Goal: Task Accomplishment & Management: Manage account settings

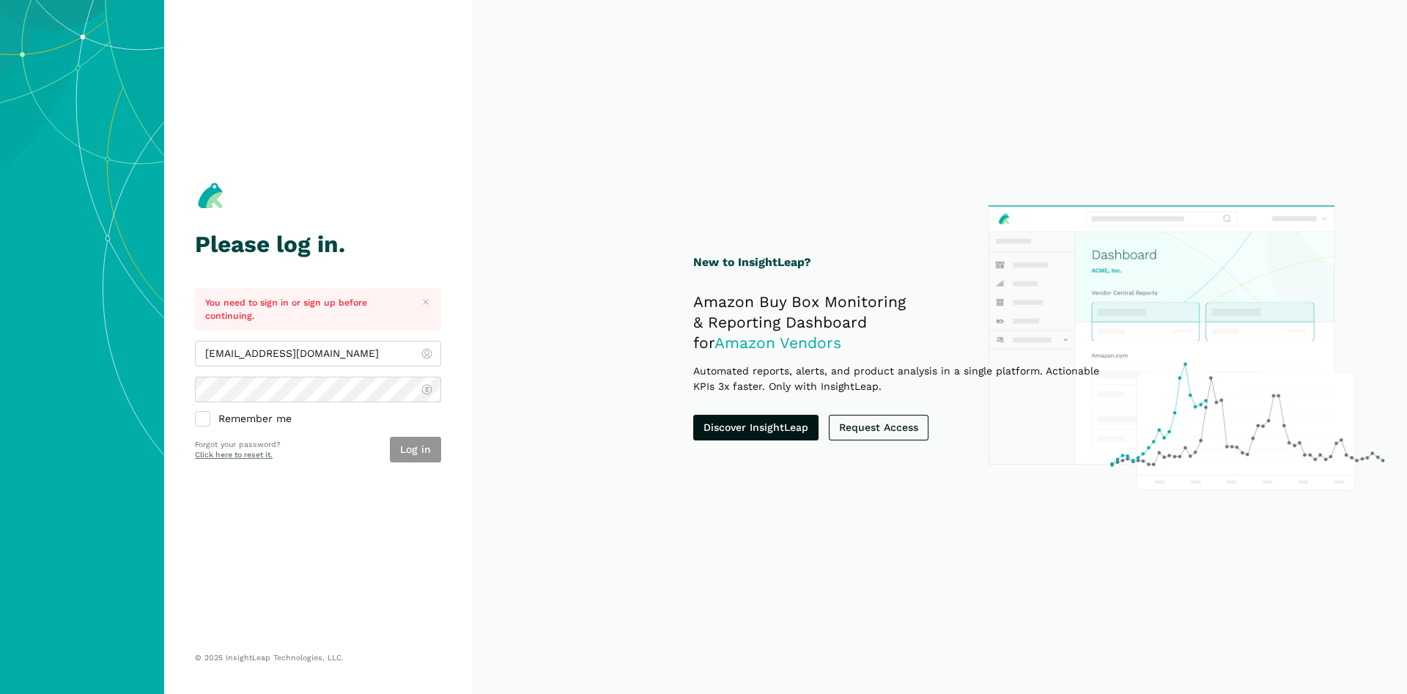
type input "[EMAIL_ADDRESS][DOMAIN_NAME]"
click at [435, 438] on button "Log in" at bounding box center [415, 450] width 51 height 26
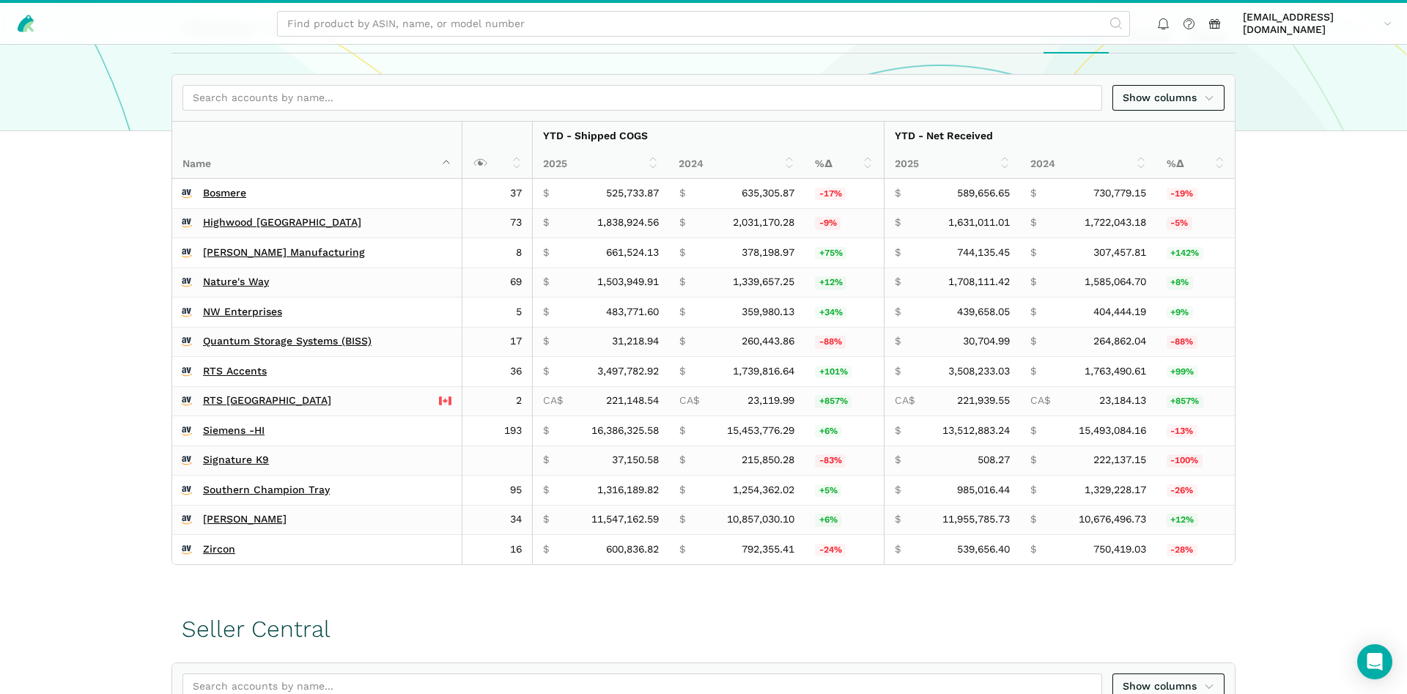
scroll to position [448, 0]
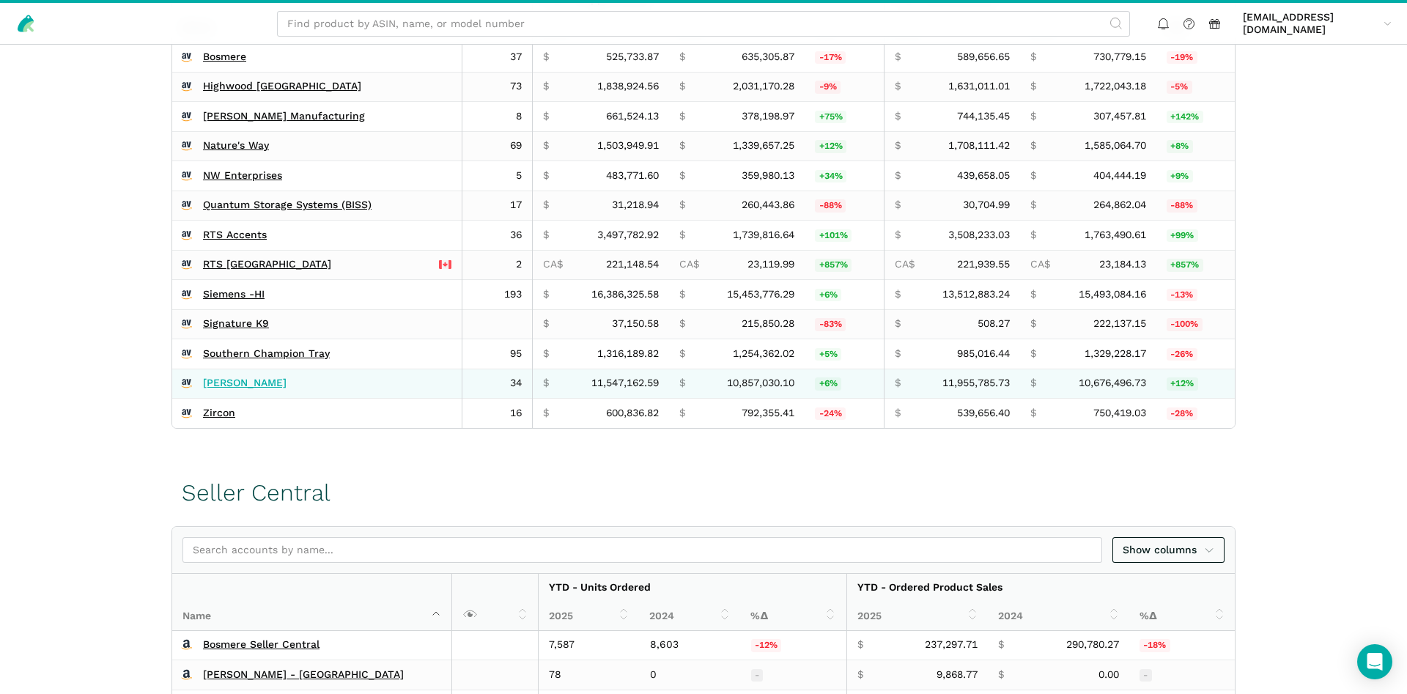
click at [232, 389] on link "Wagner's" at bounding box center [245, 383] width 84 height 13
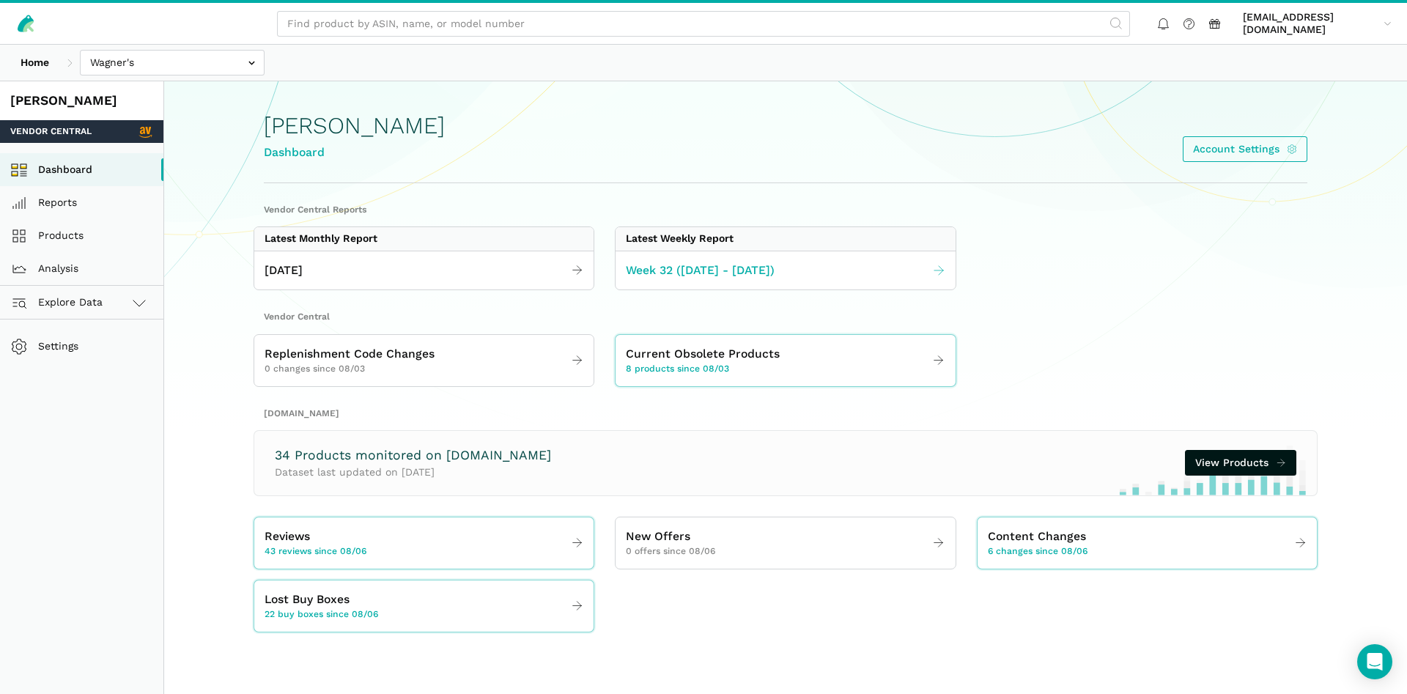
click at [792, 277] on link "Week 32 (08.03 - 08.09.25)" at bounding box center [785, 270] width 339 height 29
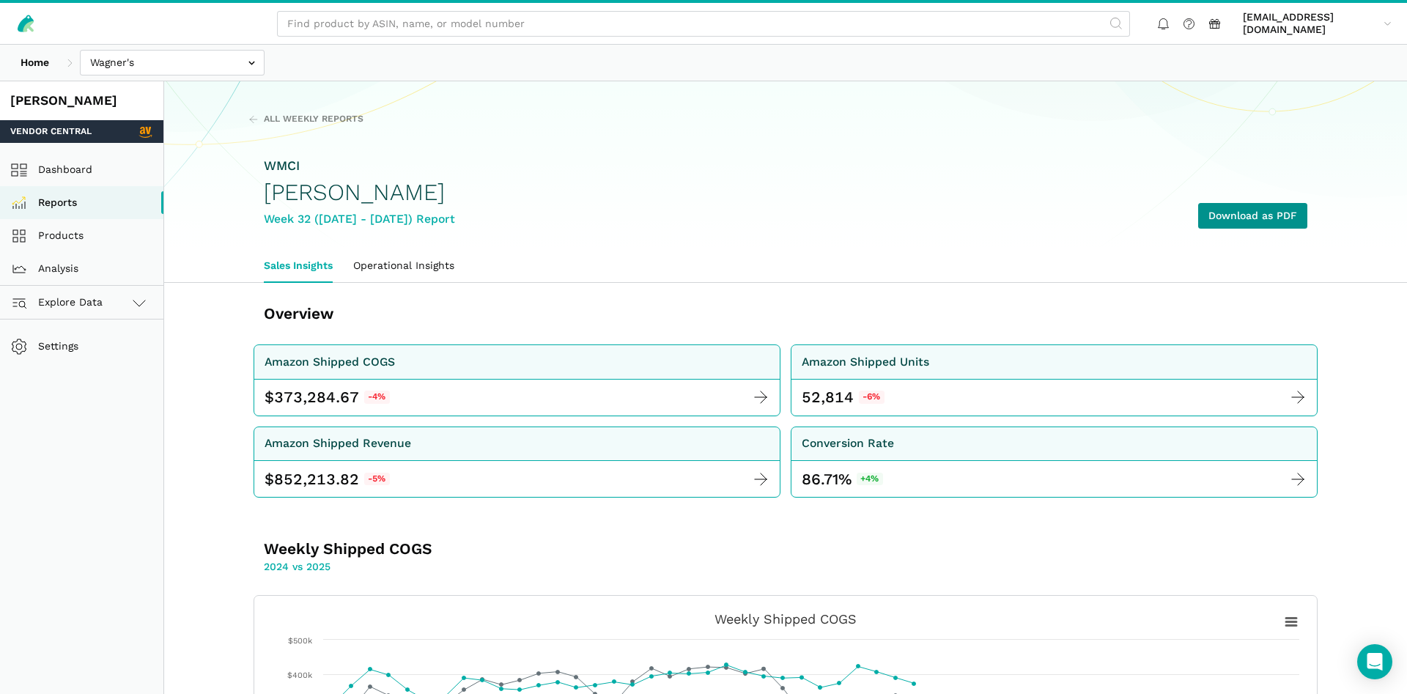
click at [1230, 217] on link "Download as PDF" at bounding box center [1252, 216] width 109 height 26
click at [64, 234] on link "Products" at bounding box center [81, 235] width 163 height 33
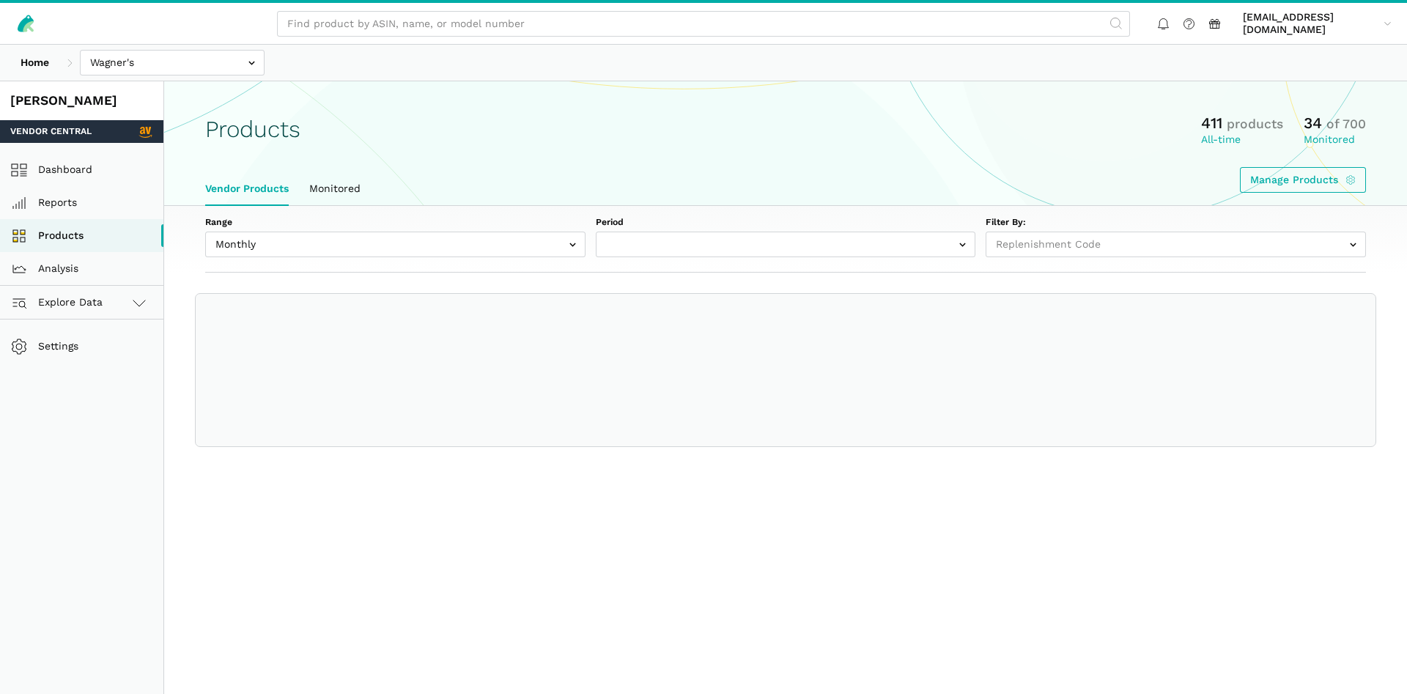
select select
select select "Monthly|[DATE]"
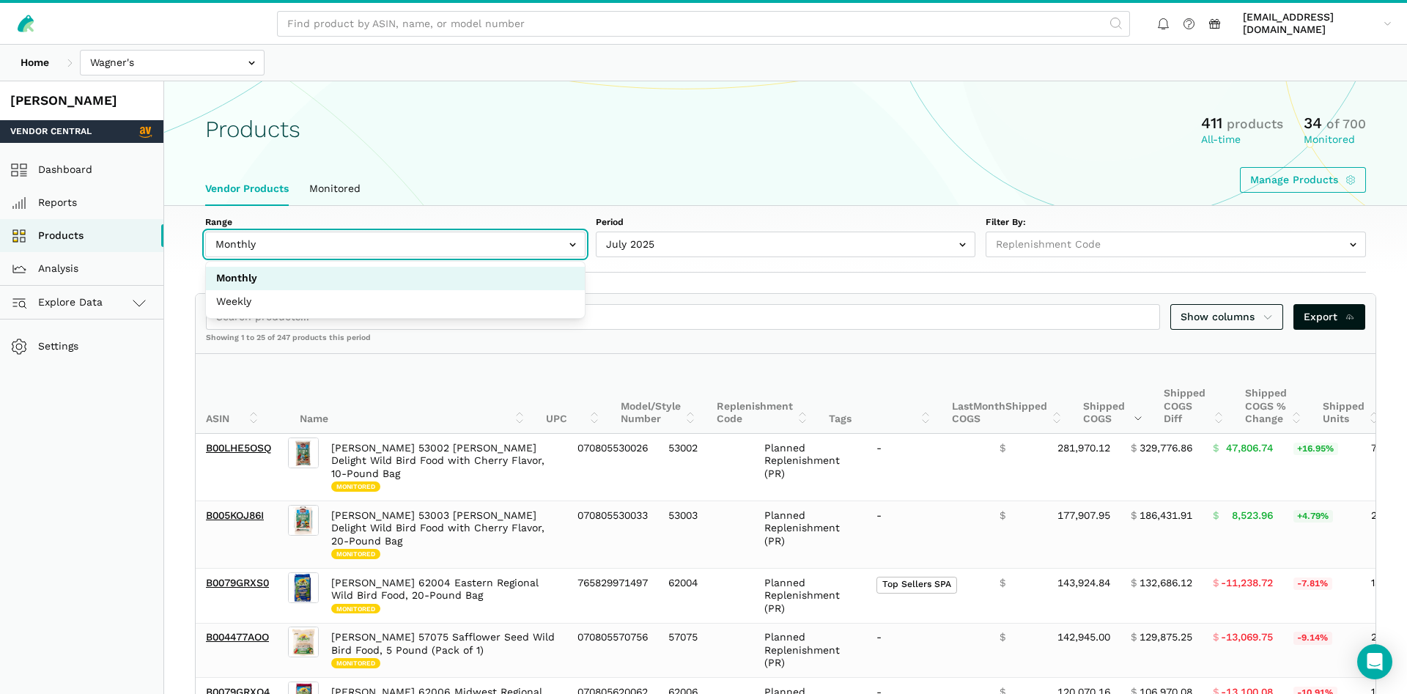
click at [286, 240] on input "text" at bounding box center [395, 245] width 380 height 26
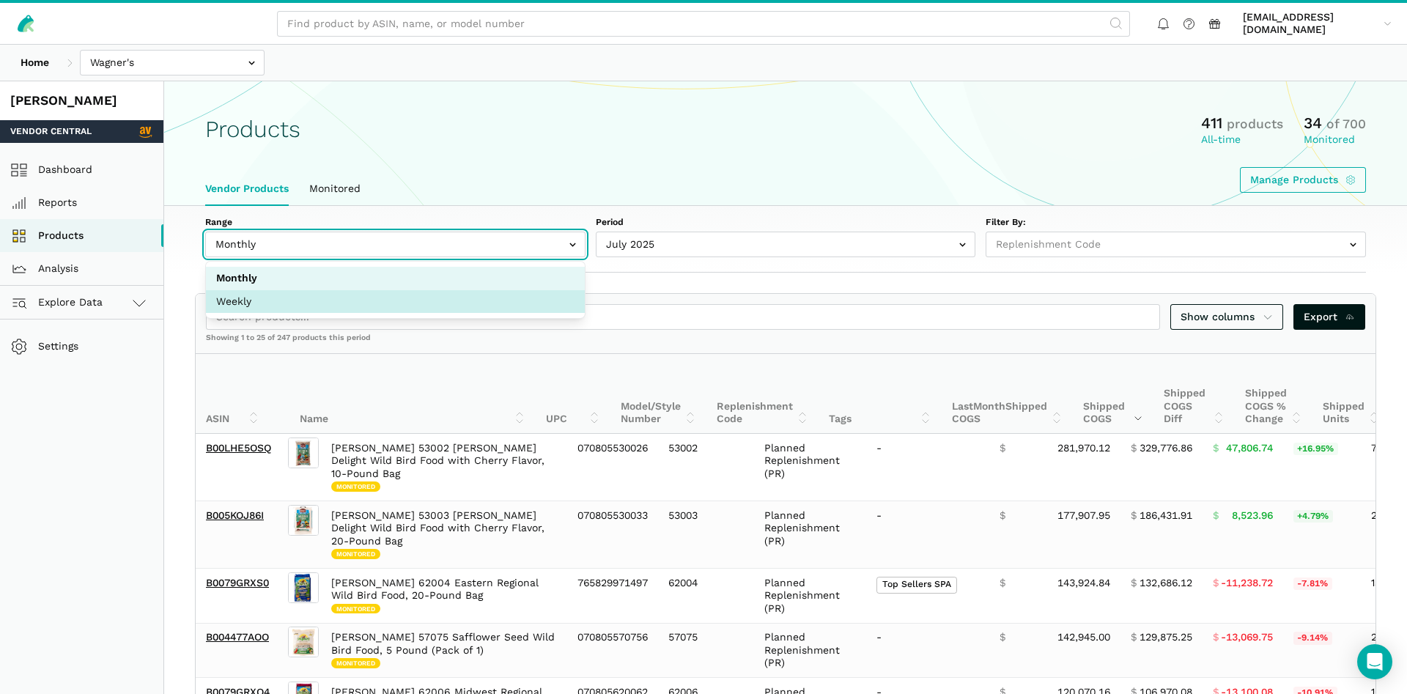
select select "Weekly"
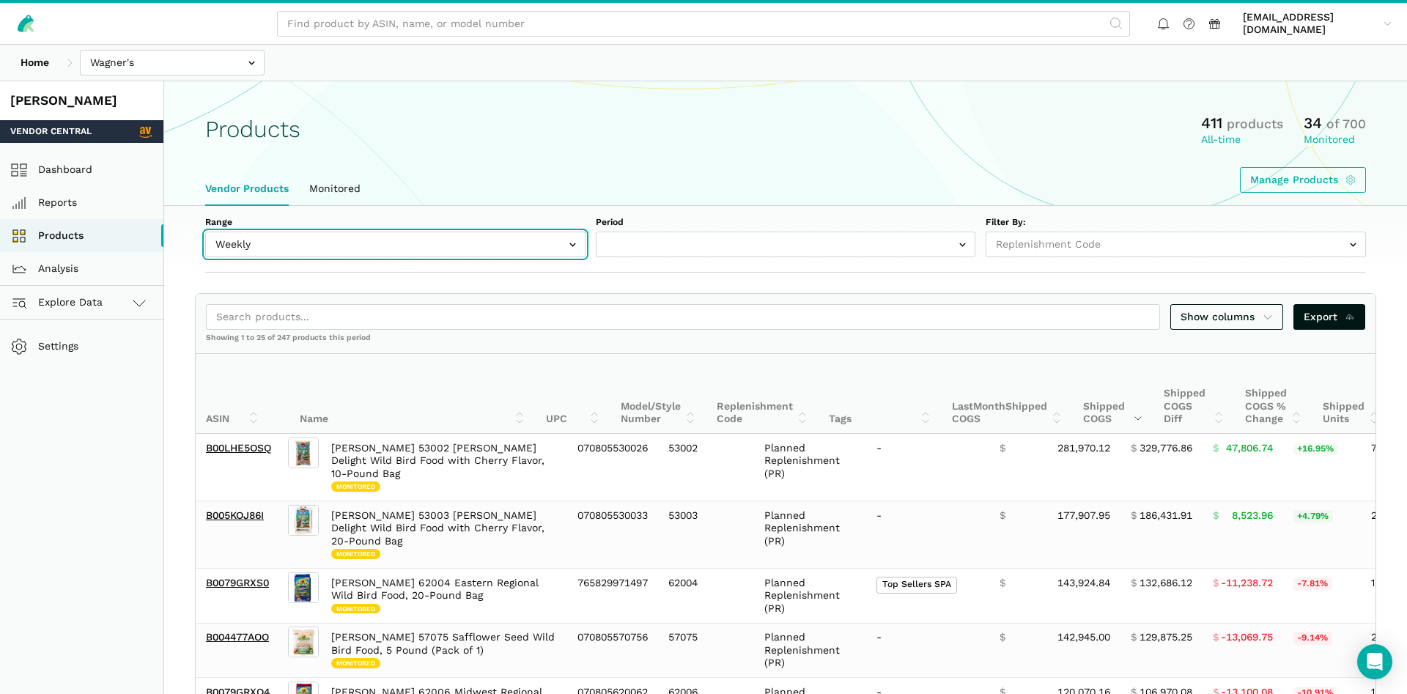
select select "Weekly|[DATE]"
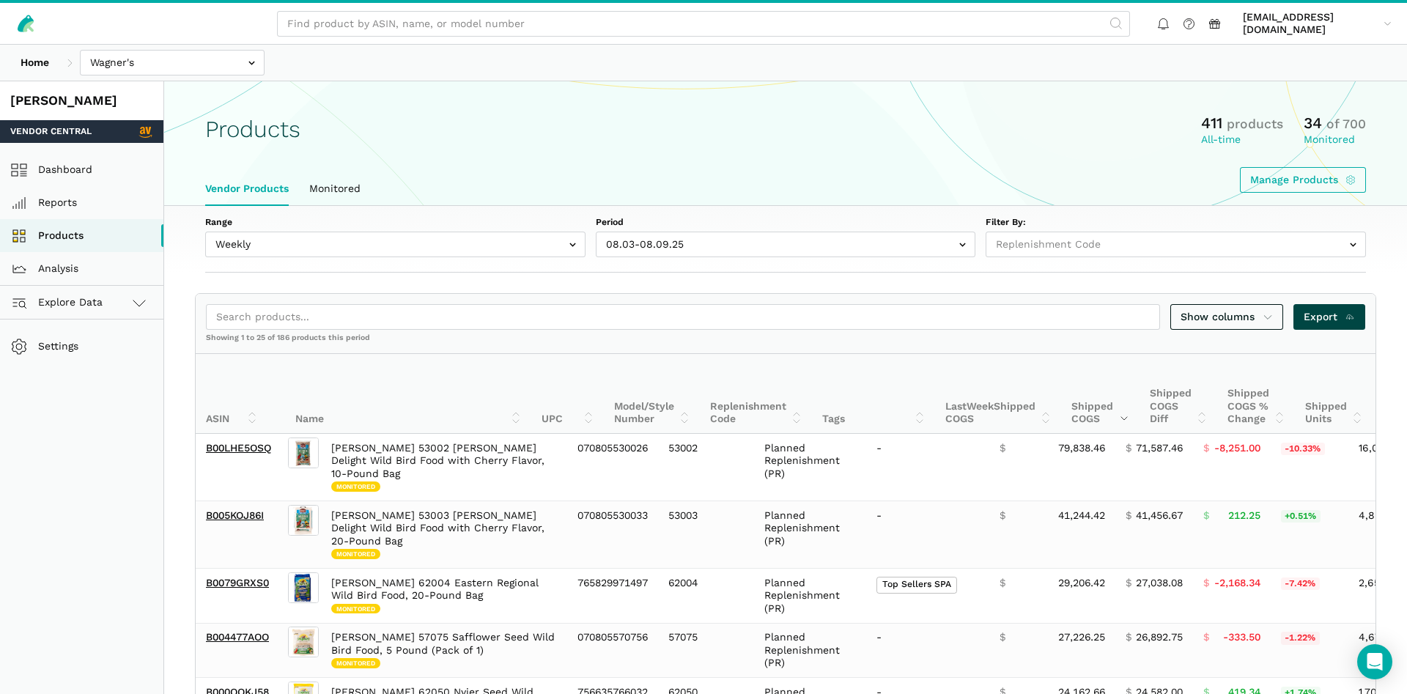
click at [1315, 314] on span "Export" at bounding box center [1330, 316] width 52 height 15
click at [134, 70] on input "text" at bounding box center [172, 63] width 185 height 26
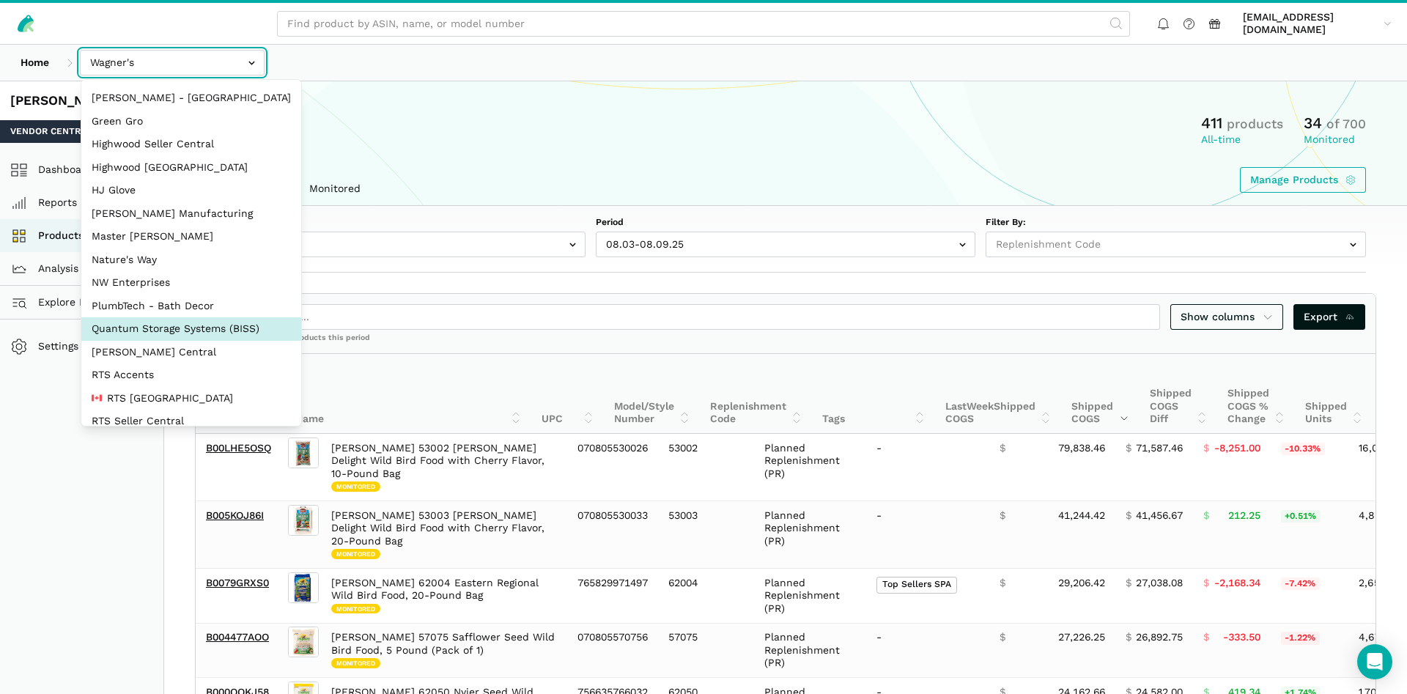
scroll to position [70, 0]
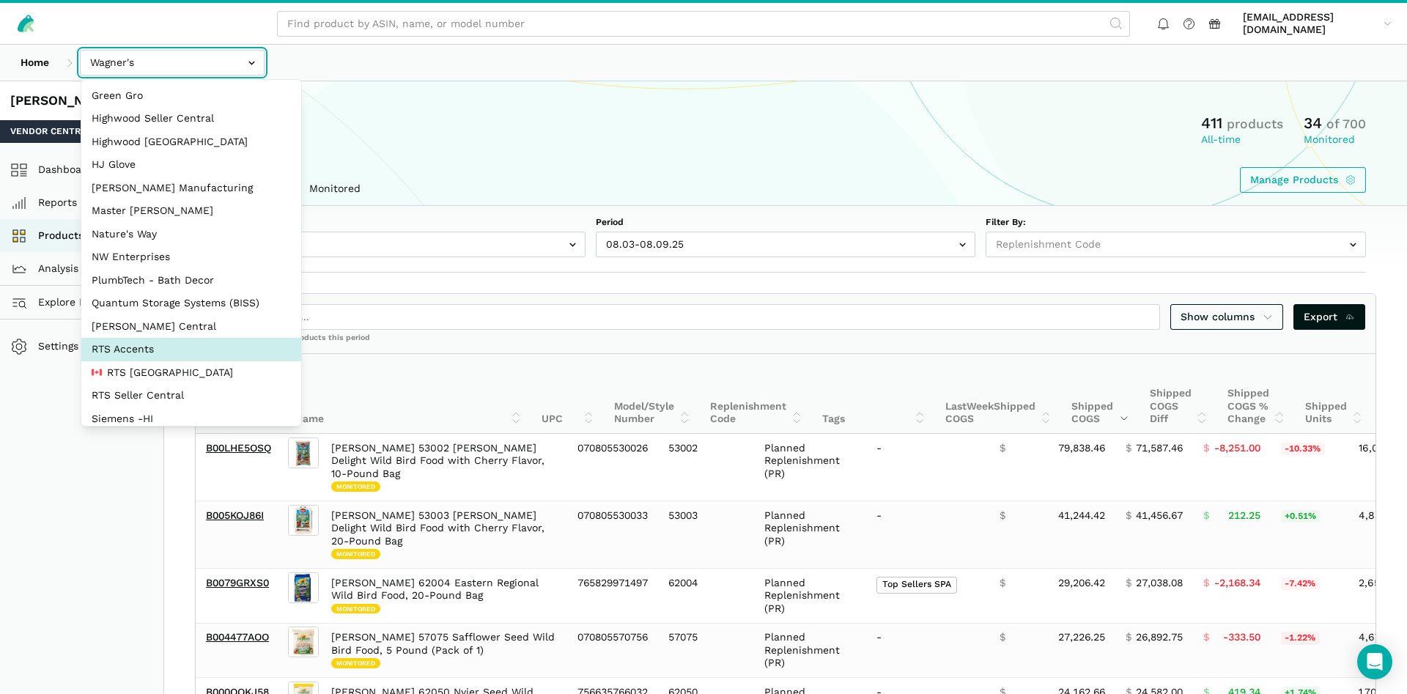
select select "DPHNLGULfjdmZCda3GrCfans"
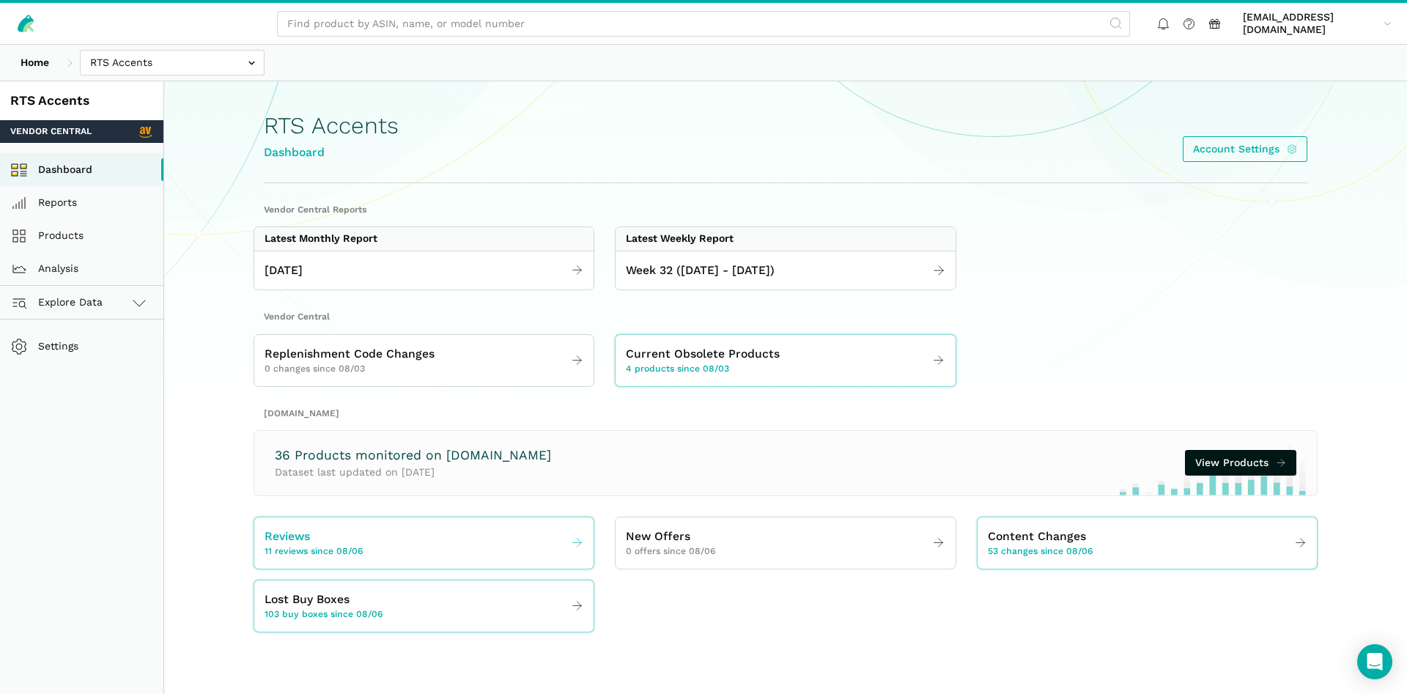
click at [483, 534] on link "Reviews 11 reviews since 08/06" at bounding box center [423, 542] width 339 height 41
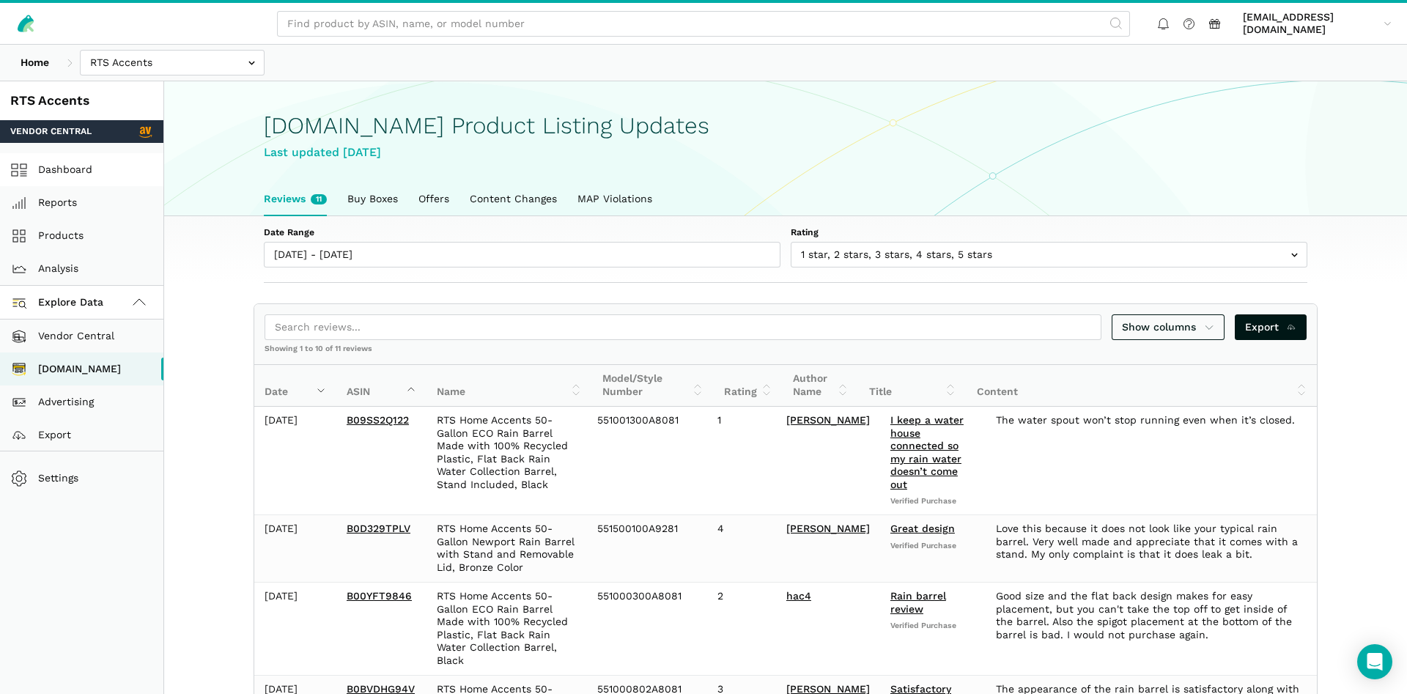
click at [75, 160] on link "Dashboard" at bounding box center [81, 169] width 163 height 33
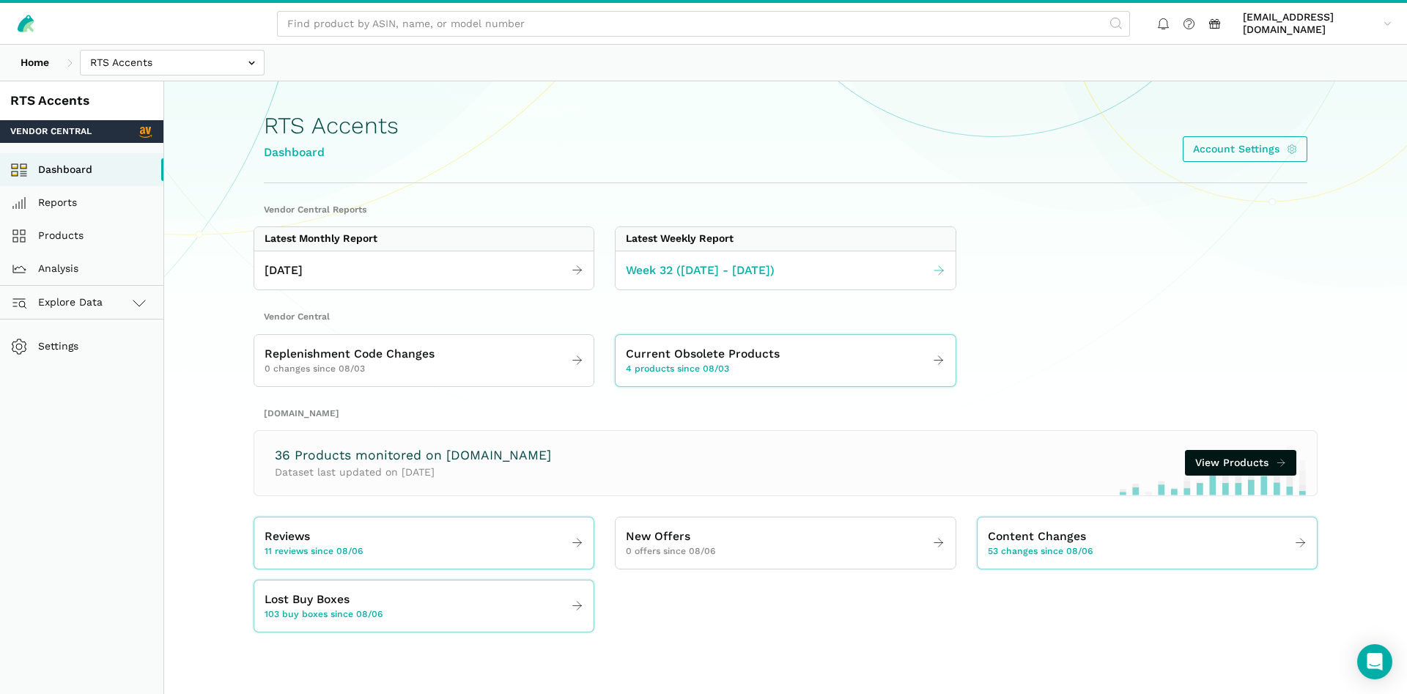
click at [726, 267] on span "Week 32 ([DATE] - [DATE])" at bounding box center [700, 271] width 149 height 18
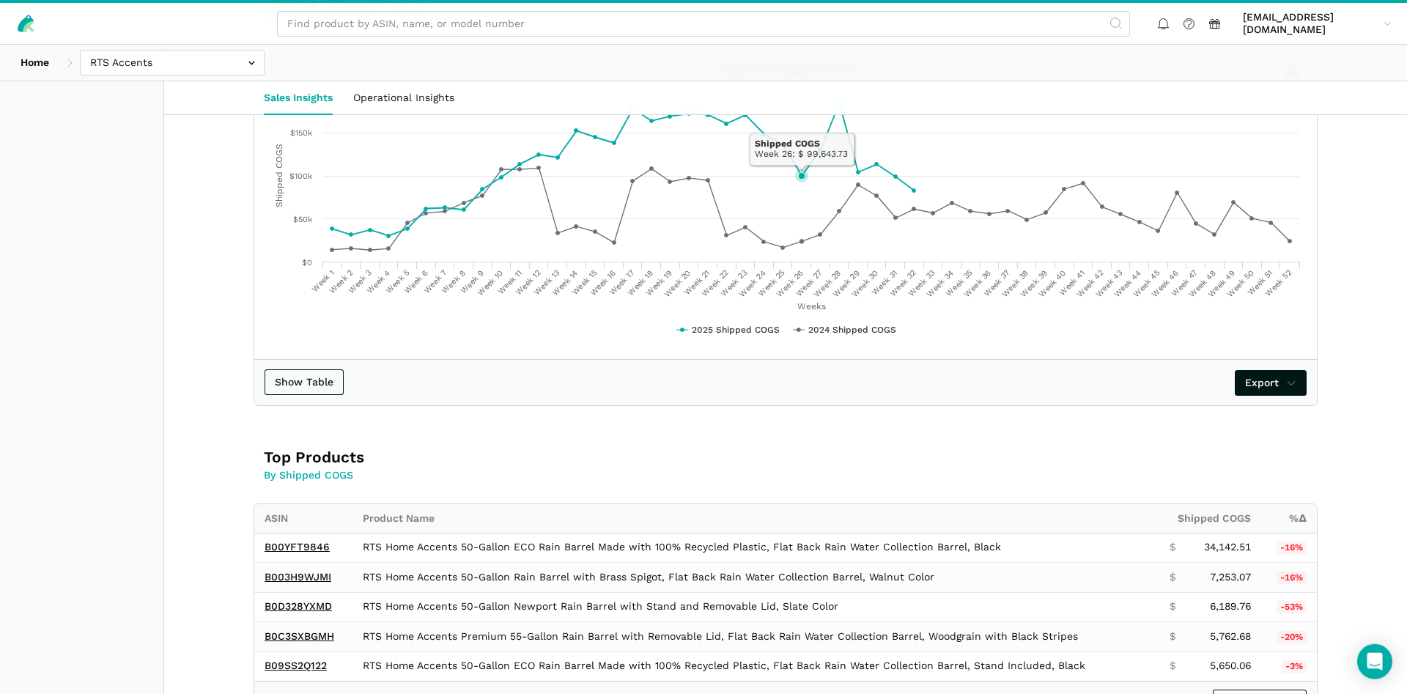
scroll to position [598, 0]
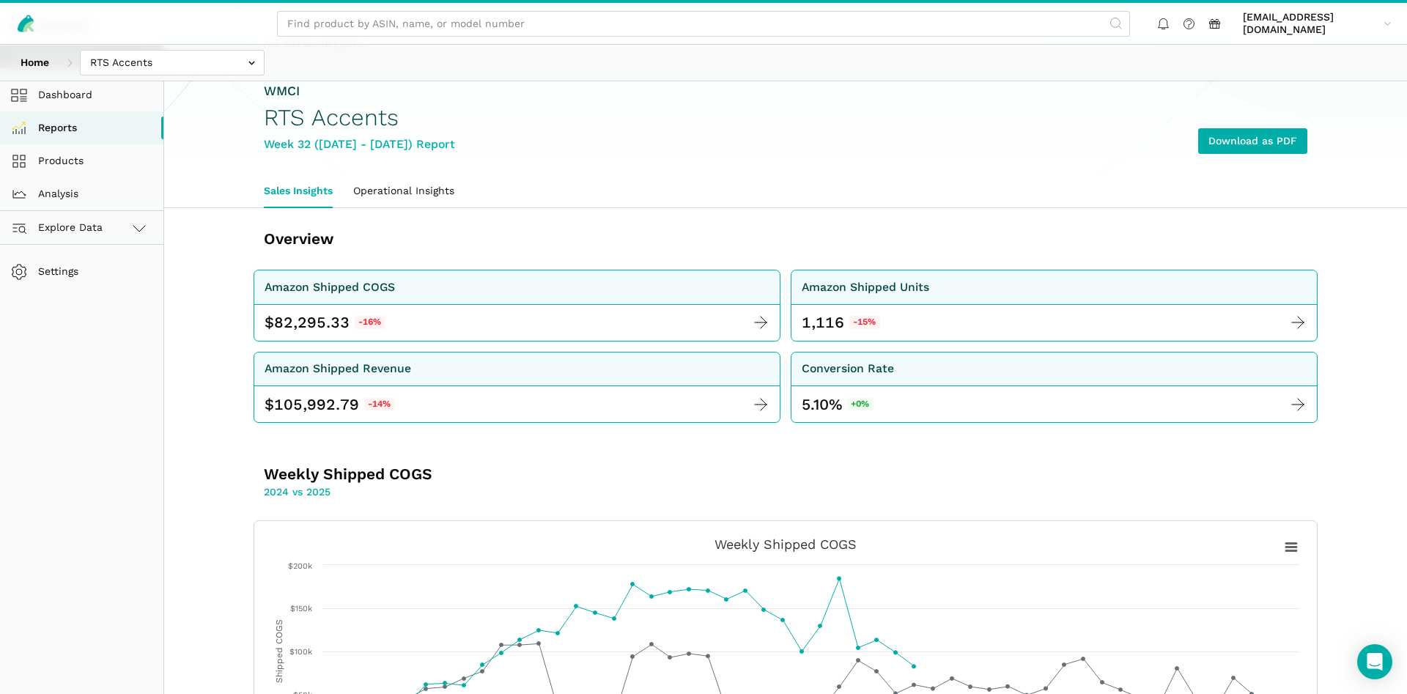
scroll to position [0, 0]
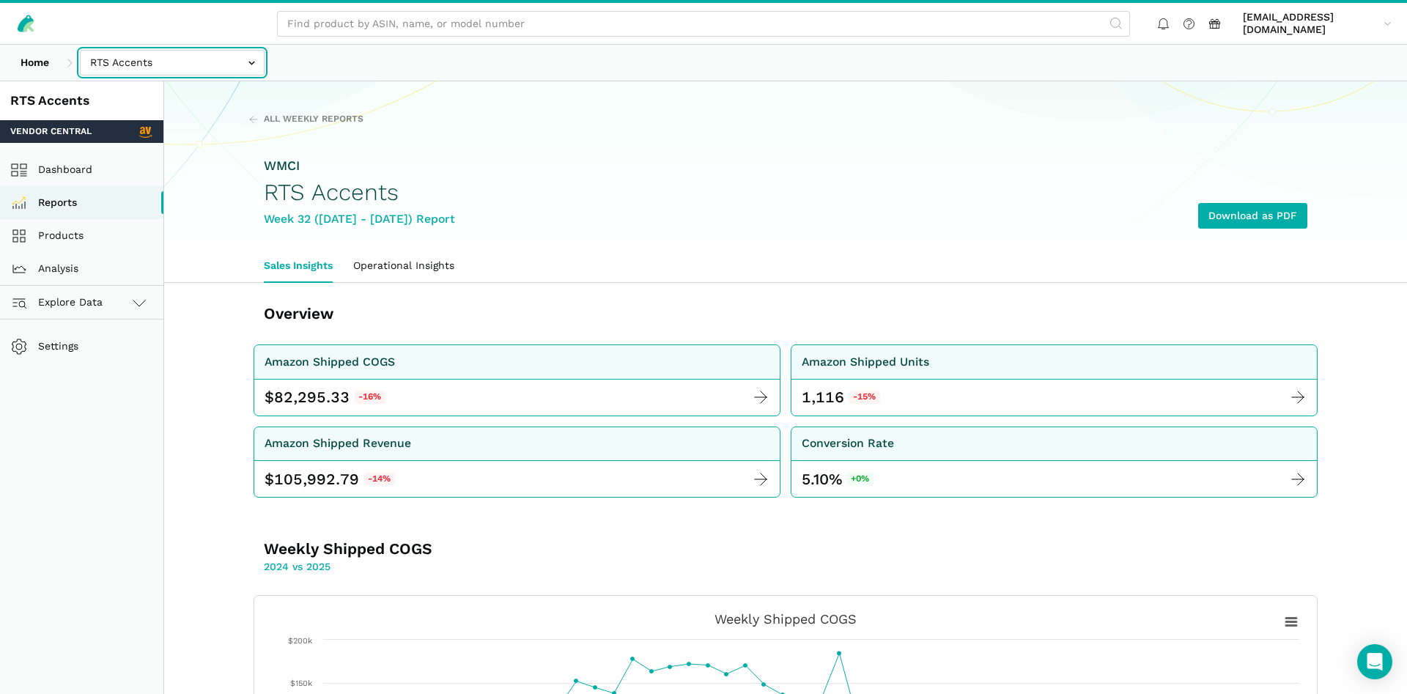
click at [217, 54] on input "text" at bounding box center [172, 63] width 185 height 26
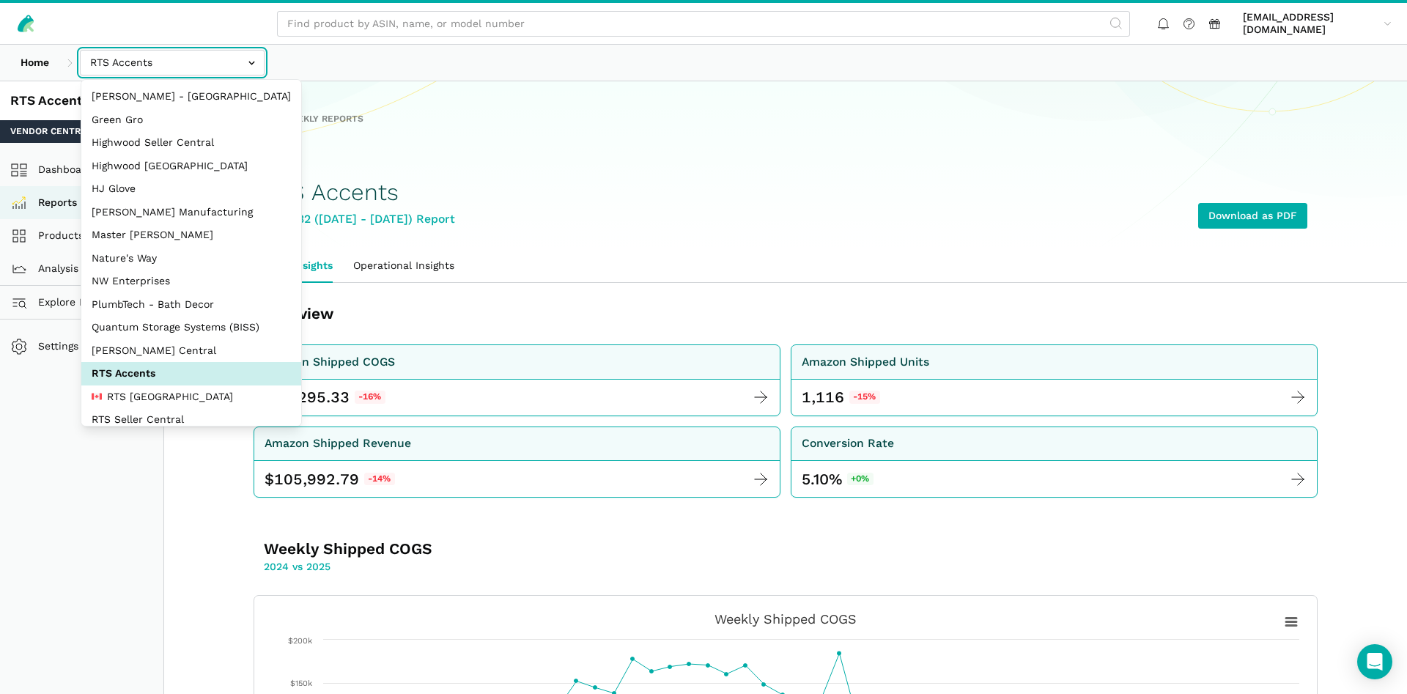
scroll to position [70, 0]
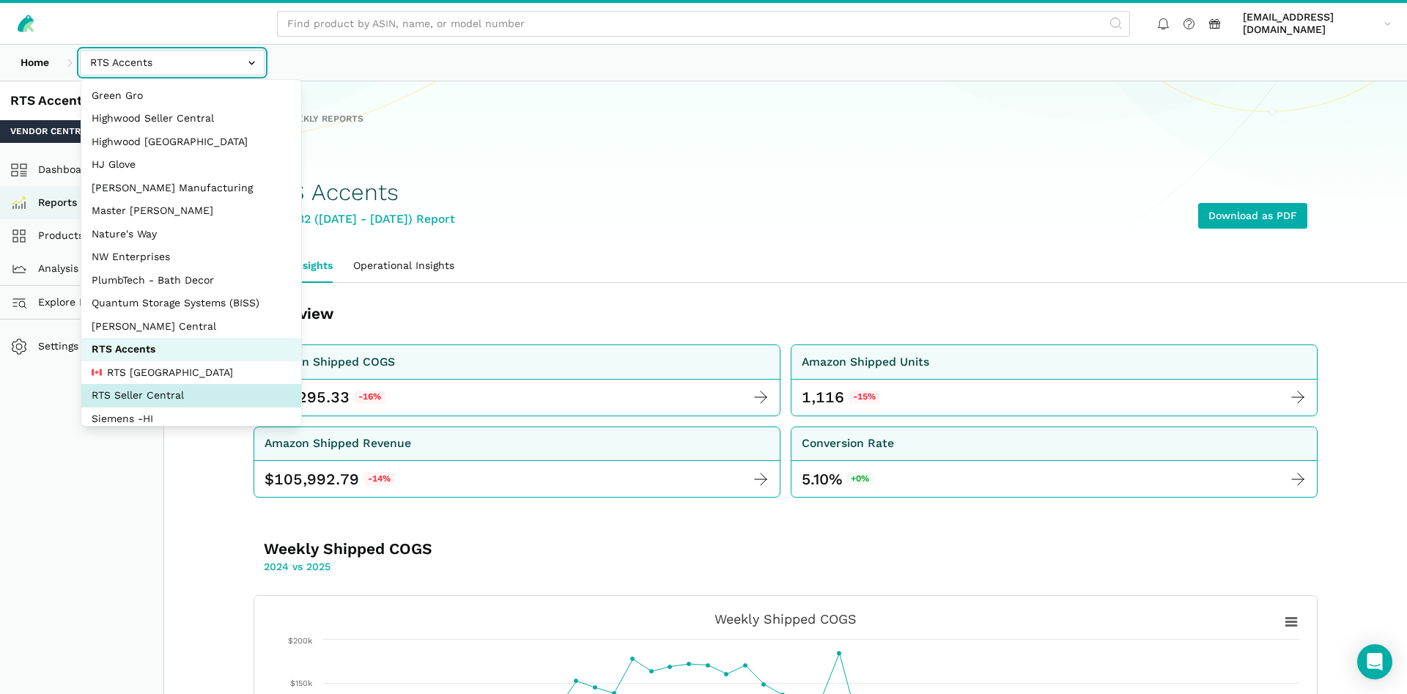
select select "DYdfgEtk9xdbXk9WgFd319bF"
